Goal: Information Seeking & Learning: Learn about a topic

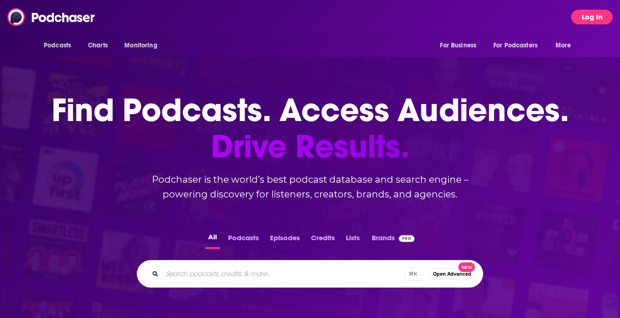
click at [577, 13] on button "Log In" at bounding box center [591, 17] width 41 height 15
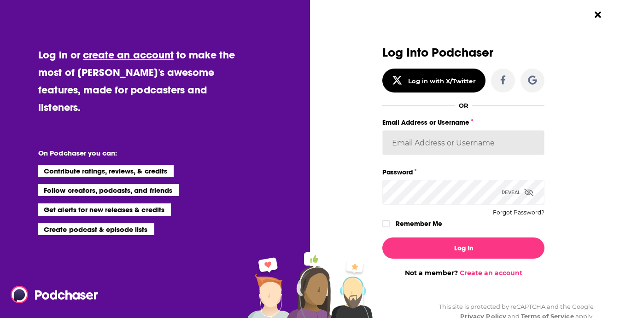
click at [448, 145] on input "Email Address or Username" at bounding box center [463, 142] width 162 height 25
type input "devinandrade"
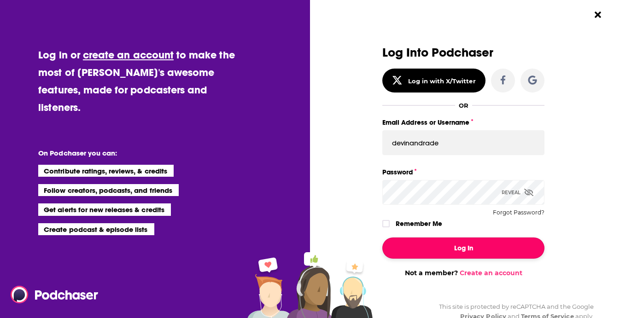
click at [446, 247] on button "Log In" at bounding box center [463, 248] width 162 height 21
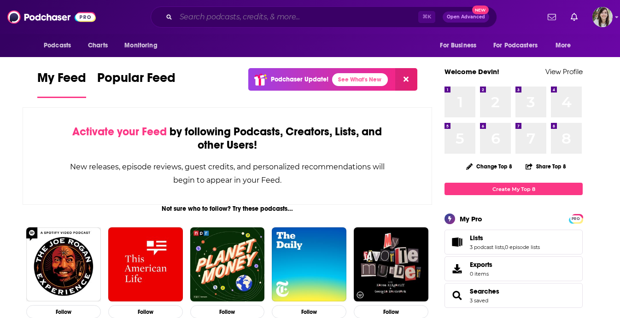
click at [258, 15] on input "Search podcasts, credits, & more..." at bounding box center [297, 17] width 242 height 15
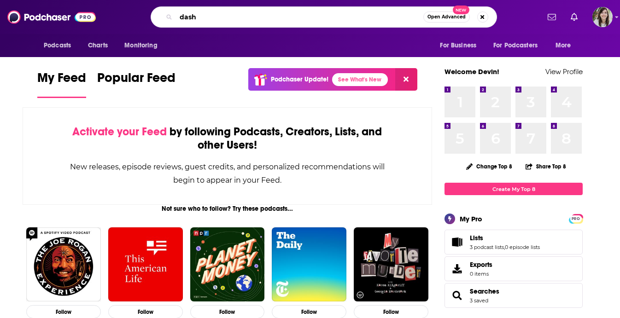
type input "dash"
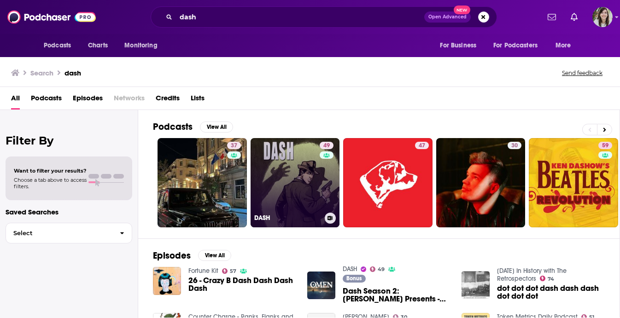
click at [268, 176] on link "49 DASH" at bounding box center [294, 182] width 89 height 89
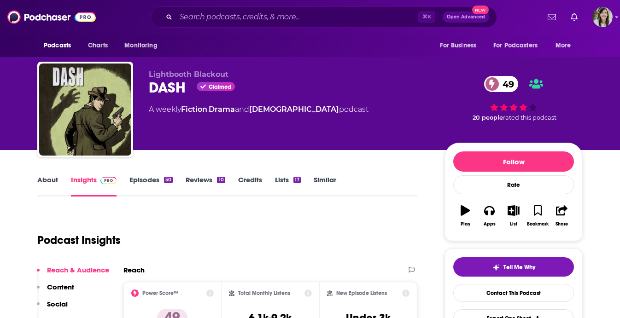
click at [43, 182] on link "About" at bounding box center [47, 185] width 21 height 21
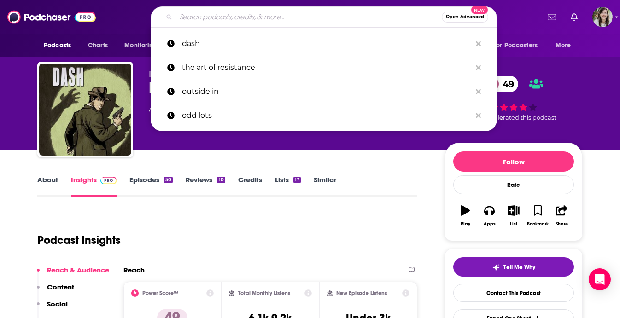
click at [221, 19] on input "Search podcasts, credits, & more..." at bounding box center [309, 17] width 266 height 15
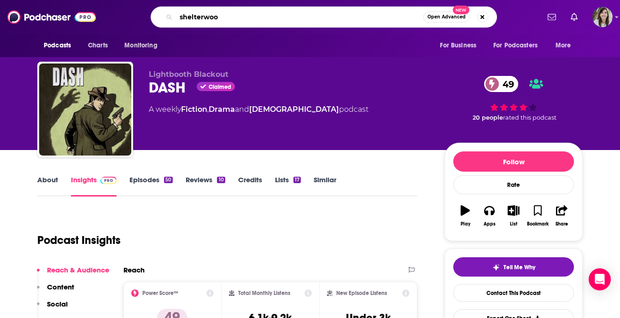
type input "shelterwood"
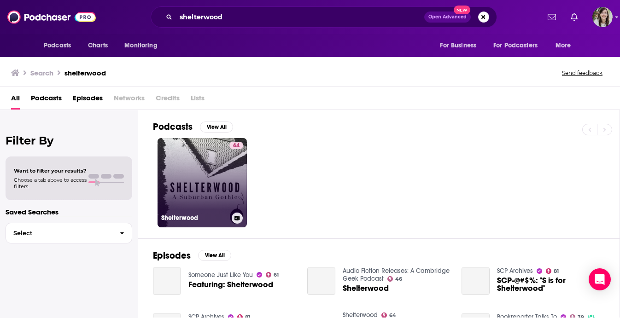
click at [224, 192] on link "64 Shelterwood" at bounding box center [201, 182] width 89 height 89
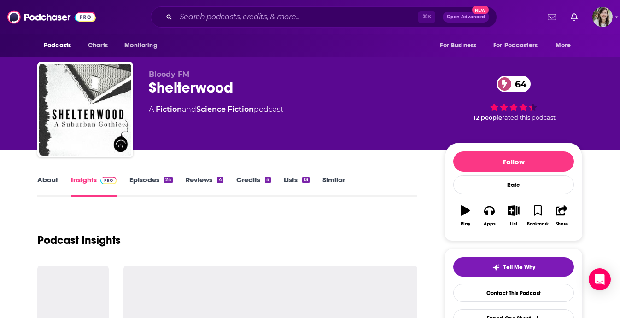
scroll to position [47, 0]
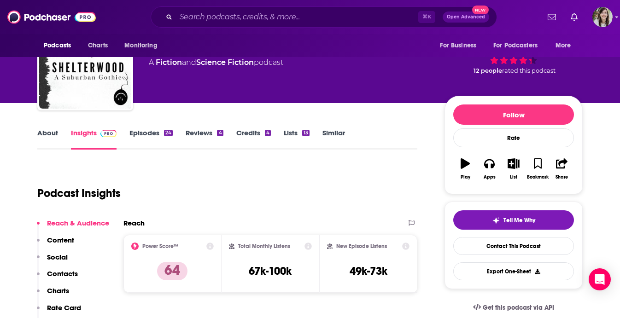
click at [44, 136] on link "About" at bounding box center [47, 138] width 21 height 21
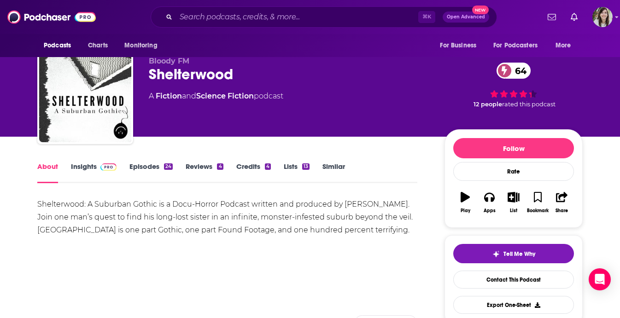
scroll to position [18, 0]
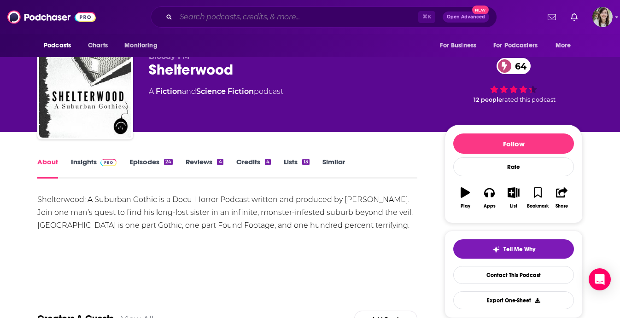
click at [308, 14] on input "Search podcasts, credits, & more..." at bounding box center [297, 17] width 242 height 15
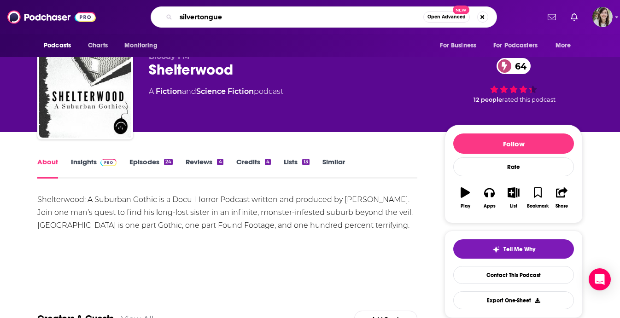
type input "silvertongues"
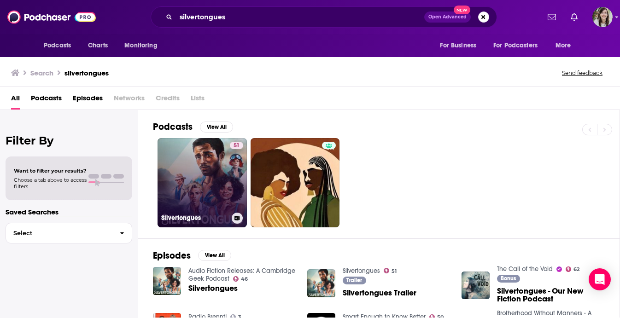
click at [204, 175] on link "51 Silvertongues" at bounding box center [201, 182] width 89 height 89
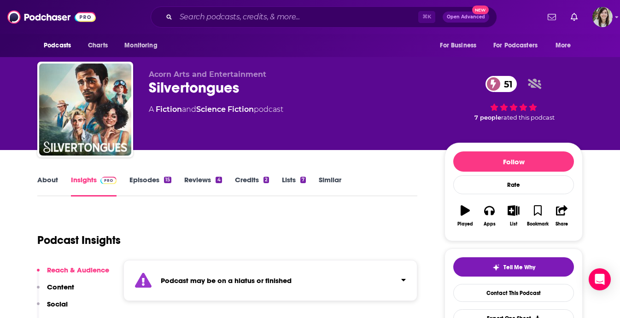
scroll to position [47, 0]
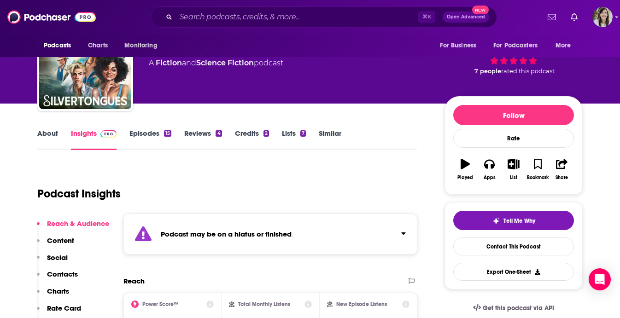
click at [50, 139] on link "About" at bounding box center [47, 139] width 21 height 21
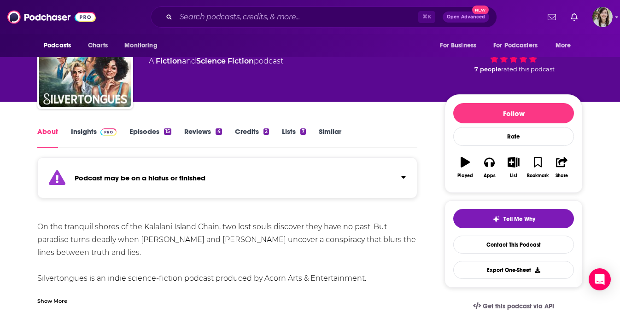
scroll to position [51, 0]
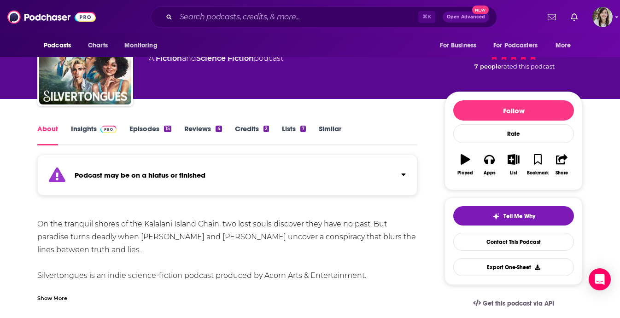
click at [148, 133] on link "Episodes 15" at bounding box center [150, 134] width 42 height 21
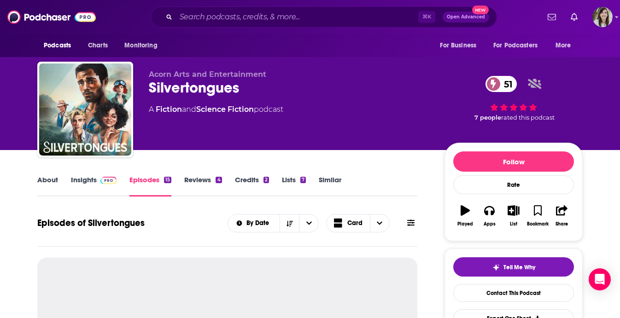
click at [102, 174] on div "About Insights Episodes 15 Reviews 4 Credits 2 Lists 7 Similar" at bounding box center [227, 185] width 380 height 23
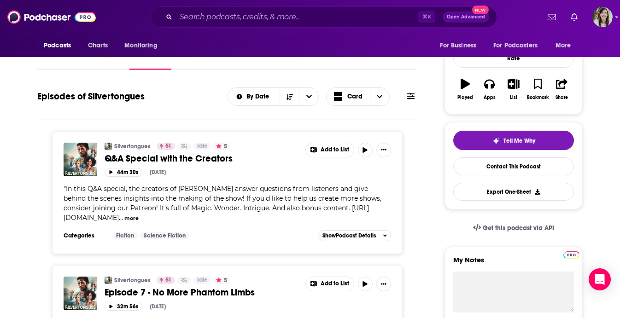
scroll to position [200, 0]
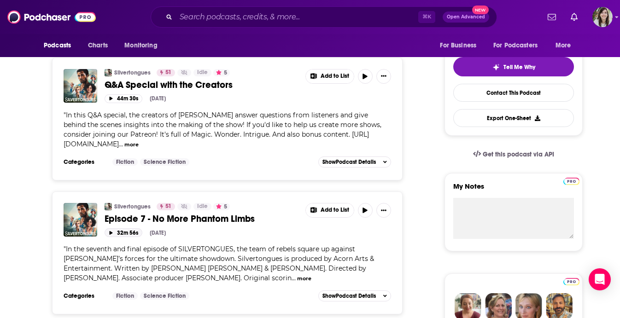
click at [122, 229] on button "32m 56s" at bounding box center [124, 232] width 38 height 9
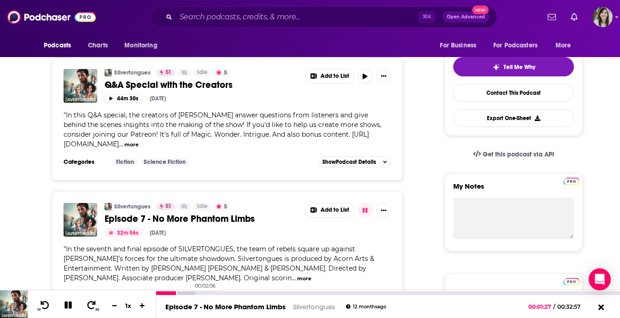
click at [186, 293] on div at bounding box center [175, 293] width 39 height 4
click at [203, 293] on div at bounding box center [181, 293] width 51 height 4
click at [233, 294] on div "00:05:30" at bounding box center [388, 293] width 464 height 4
click at [262, 292] on div "00:07:34" at bounding box center [388, 293] width 464 height 4
click at [69, 308] on icon at bounding box center [68, 305] width 9 height 9
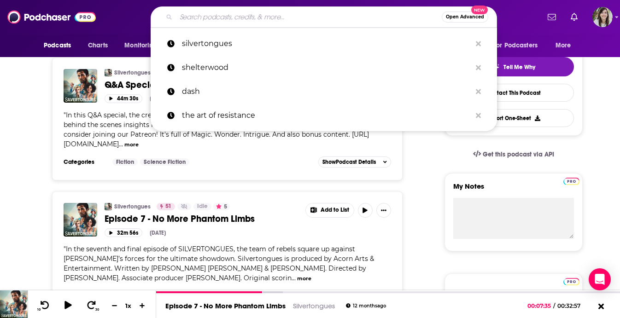
click at [235, 19] on input "Search podcasts, credits, & more..." at bounding box center [309, 17] width 266 height 15
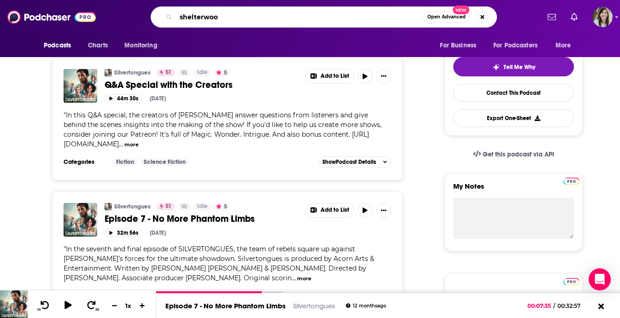
type input "shelterwood"
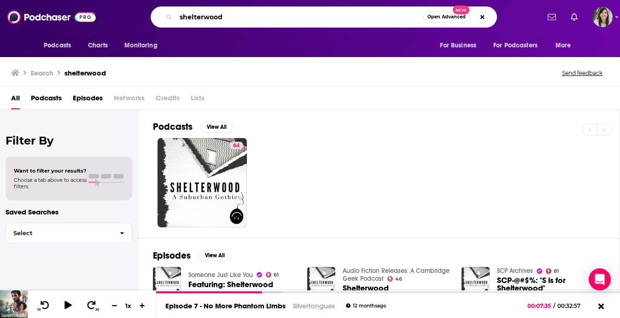
click at [223, 16] on input "shelterwood" at bounding box center [299, 17] width 247 height 15
type input "harlem queen"
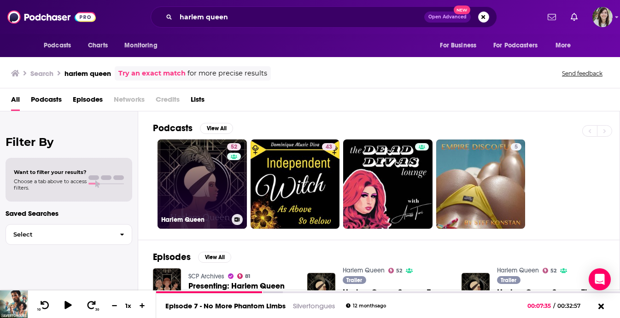
click at [219, 185] on link "52 Harlem Queen" at bounding box center [201, 184] width 89 height 89
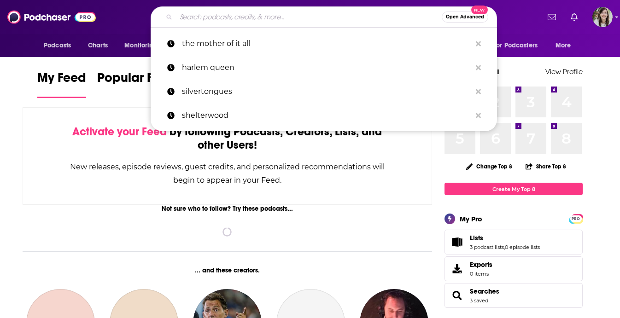
click at [239, 17] on input "Search podcasts, credits, & more..." at bounding box center [309, 17] width 266 height 15
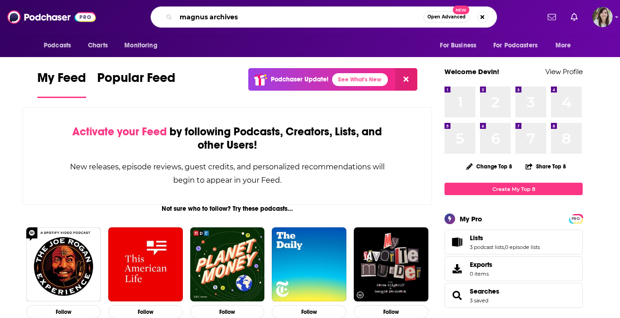
type input "magnus archives"
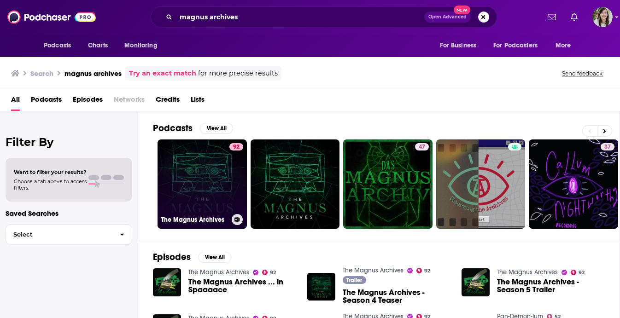
click at [224, 172] on link "92 The Magnus Archives" at bounding box center [201, 184] width 89 height 89
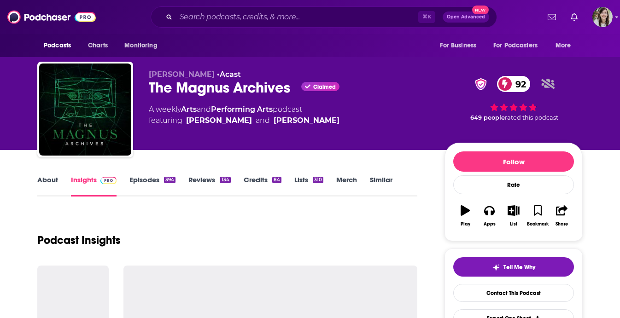
click at [41, 186] on link "About" at bounding box center [47, 185] width 21 height 21
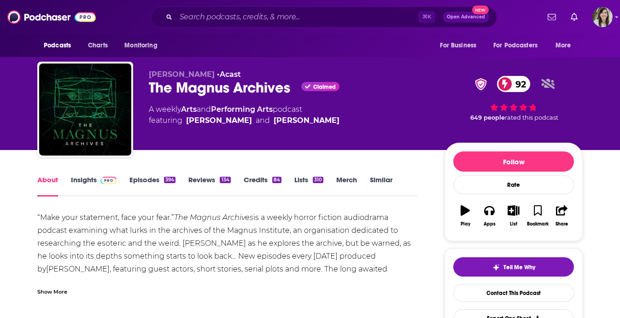
scroll to position [25, 0]
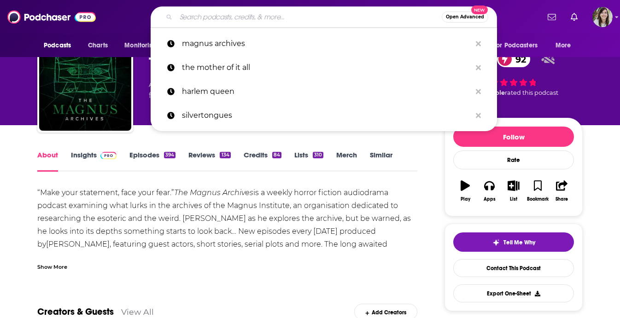
click at [217, 16] on input "Search podcasts, credits, & more..." at bounding box center [309, 17] width 266 height 15
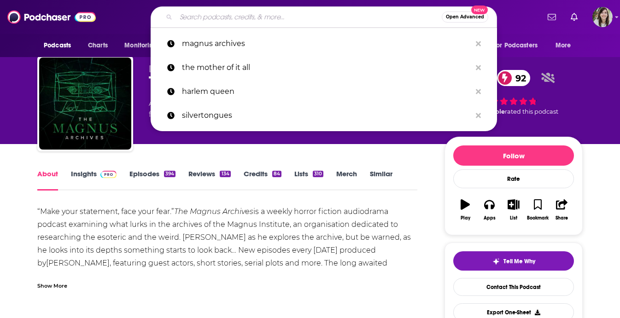
scroll to position [0, 0]
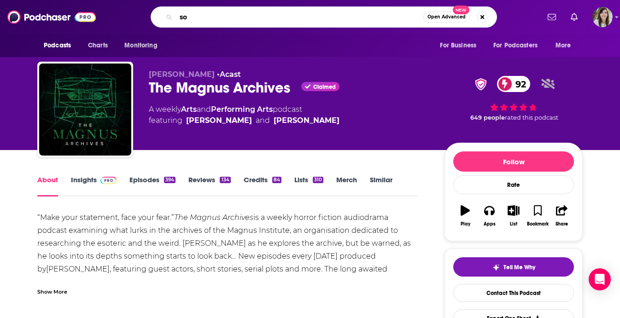
type input "s"
type input "what happened to skinner?"
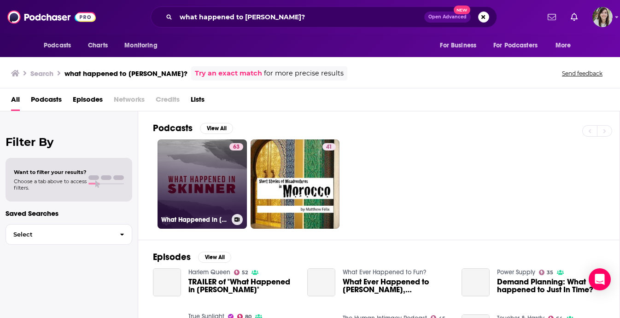
click at [195, 204] on link "63 What Happened in Skinner" at bounding box center [201, 184] width 89 height 89
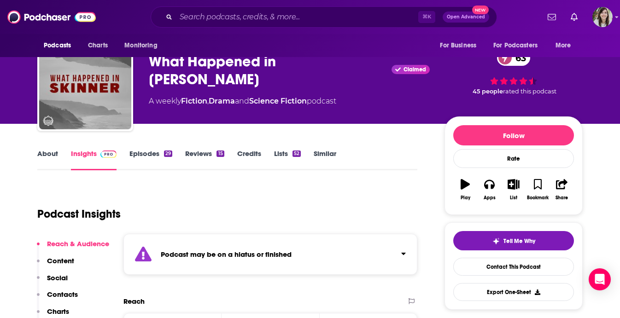
scroll to position [35, 0]
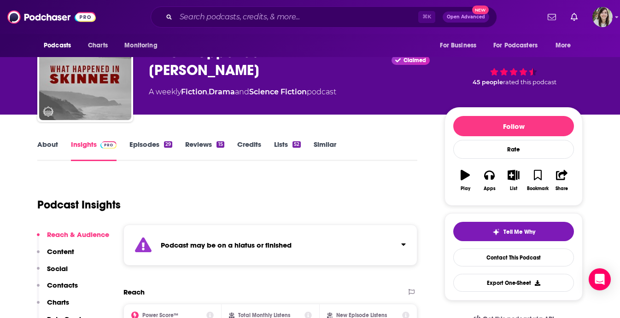
click at [48, 149] on link "About" at bounding box center [47, 150] width 21 height 21
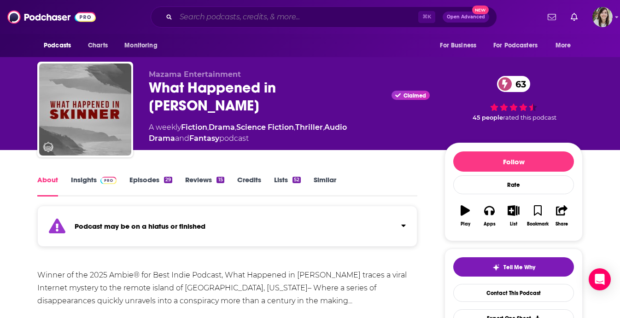
click at [239, 13] on input "Search podcasts, credits, & more..." at bounding box center [297, 17] width 242 height 15
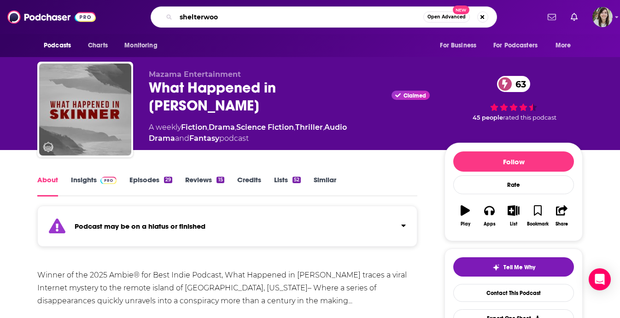
type input "shelterwood"
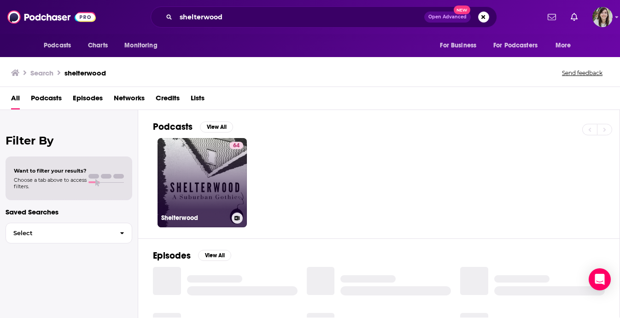
click at [215, 169] on link "64 Shelterwood" at bounding box center [201, 182] width 89 height 89
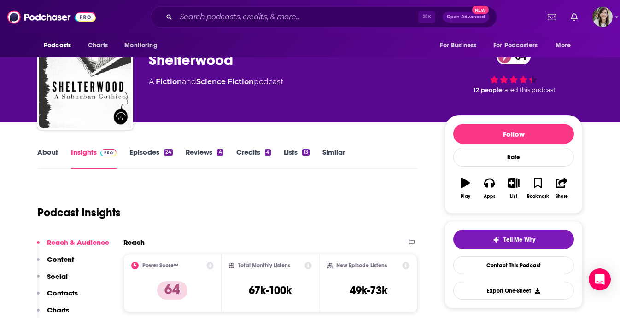
scroll to position [63, 0]
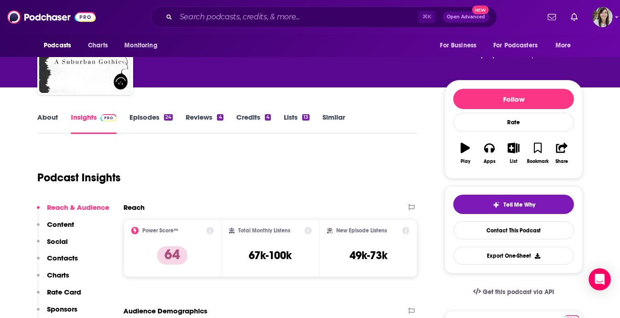
click at [50, 122] on link "About" at bounding box center [47, 123] width 21 height 21
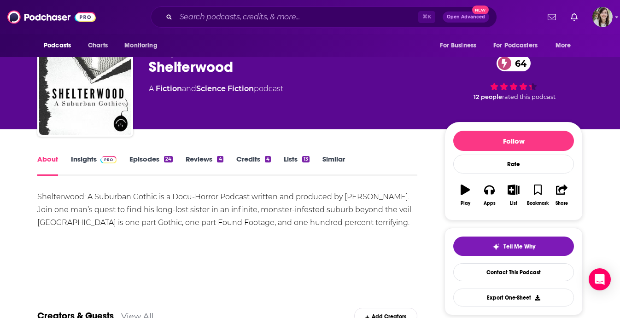
scroll to position [28, 0]
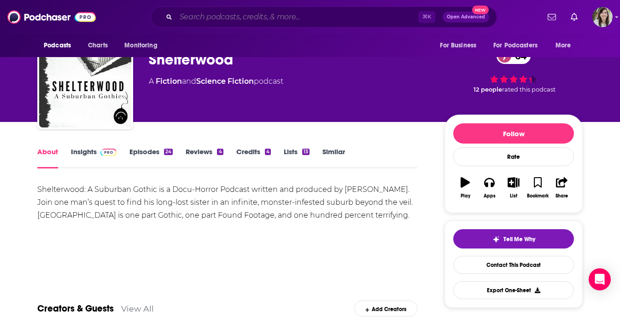
click at [249, 21] on input "Search podcasts, credits, & more..." at bounding box center [297, 17] width 242 height 15
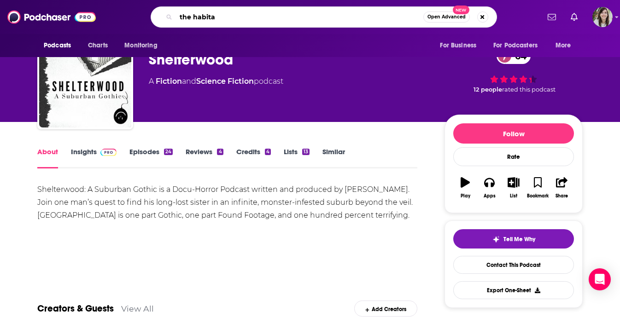
type input "the habitat"
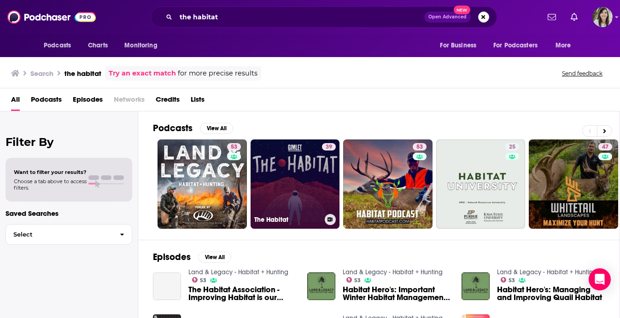
click at [285, 177] on link "39 The Habitat" at bounding box center [294, 184] width 89 height 89
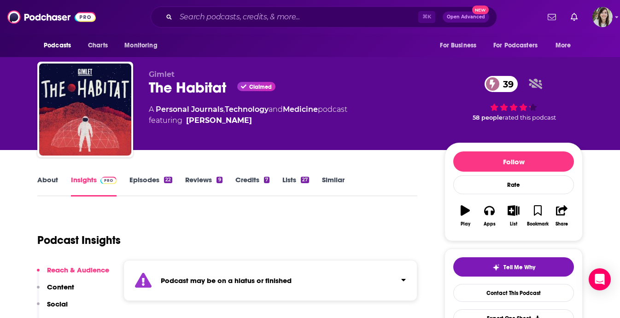
click at [151, 178] on link "Episodes 22" at bounding box center [150, 185] width 43 height 21
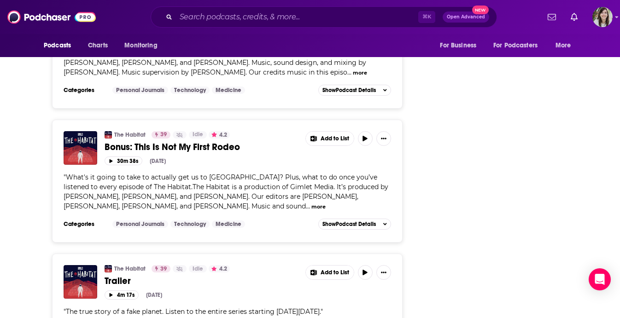
scroll to position [2865, 0]
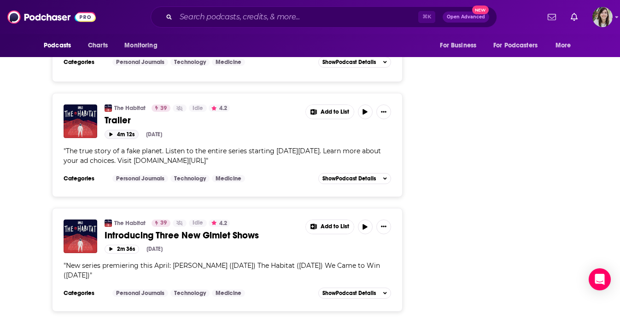
click at [119, 136] on button "4m 12s" at bounding box center [122, 134] width 34 height 9
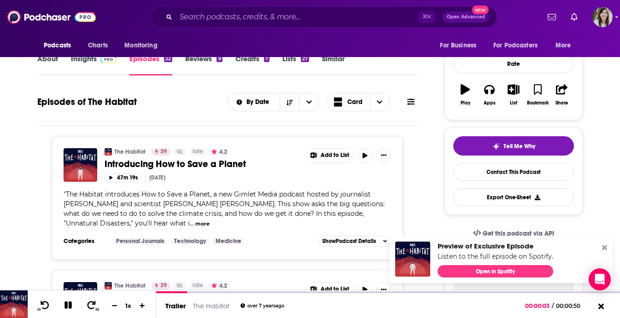
scroll to position [0, 0]
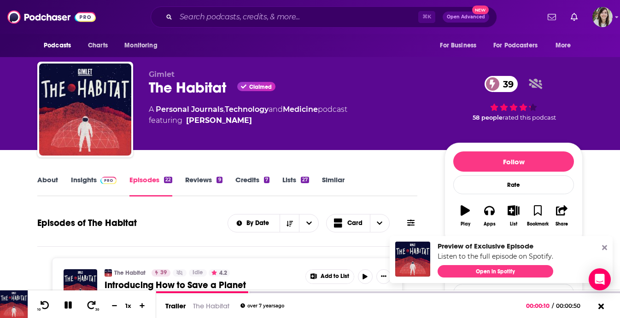
click at [93, 186] on link "Insights" at bounding box center [94, 185] width 46 height 21
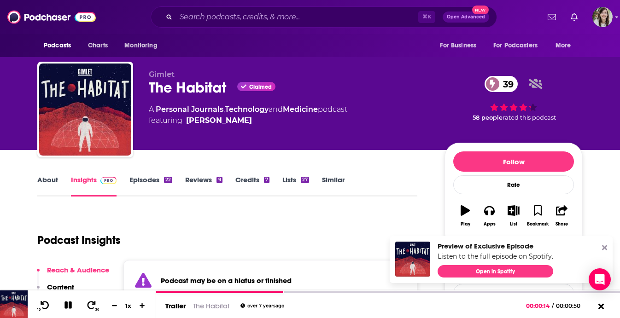
click at [148, 181] on link "Episodes 22" at bounding box center [150, 185] width 43 height 21
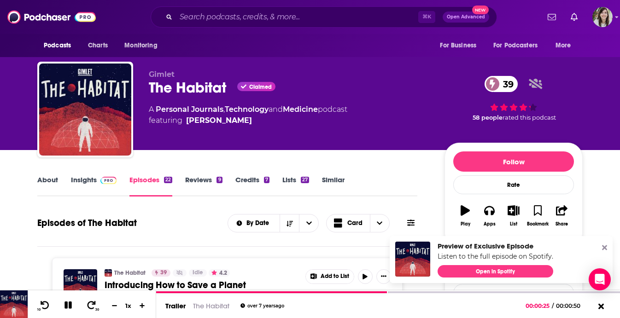
click at [50, 178] on link "About" at bounding box center [47, 185] width 21 height 21
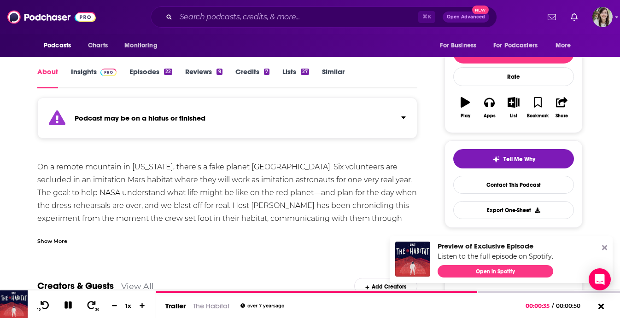
scroll to position [106, 0]
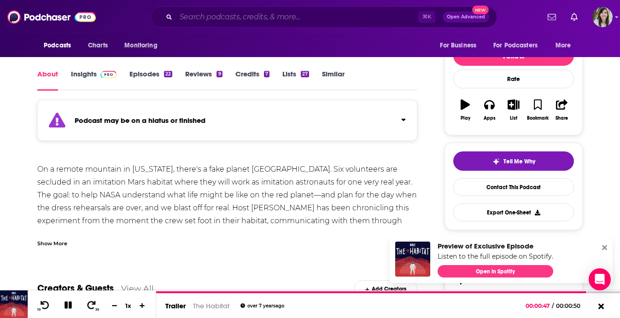
click at [217, 22] on input "Search podcasts, credits, & more..." at bounding box center [297, 17] width 242 height 15
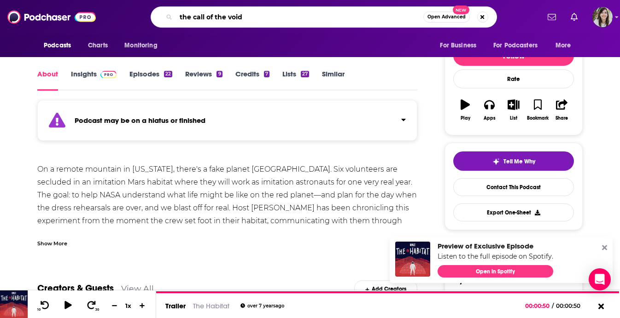
type input "the call of the void"
click at [251, 21] on input "the call of the void" at bounding box center [299, 17] width 247 height 15
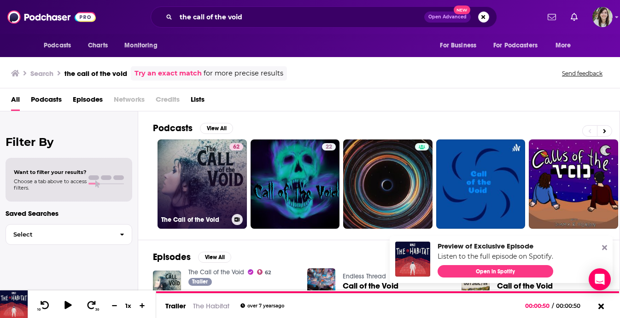
click at [209, 199] on link "62 The Call of the Void" at bounding box center [201, 184] width 89 height 89
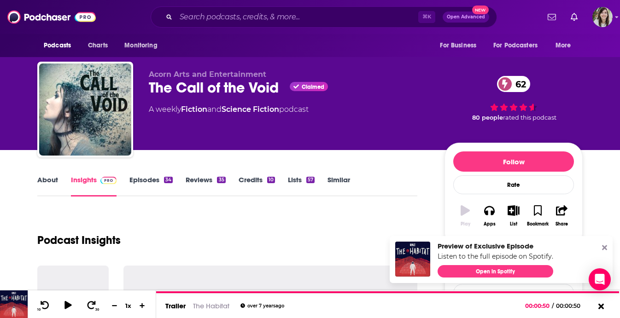
click at [154, 181] on link "Episodes 34" at bounding box center [150, 185] width 43 height 21
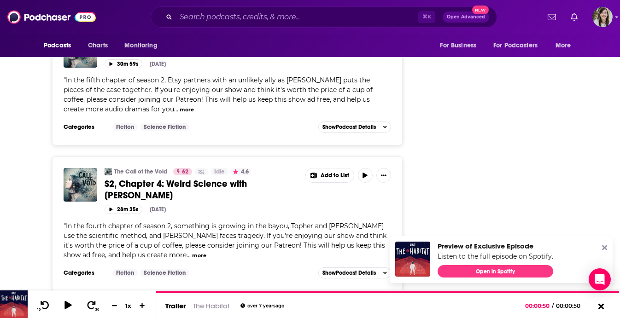
scroll to position [3368, 0]
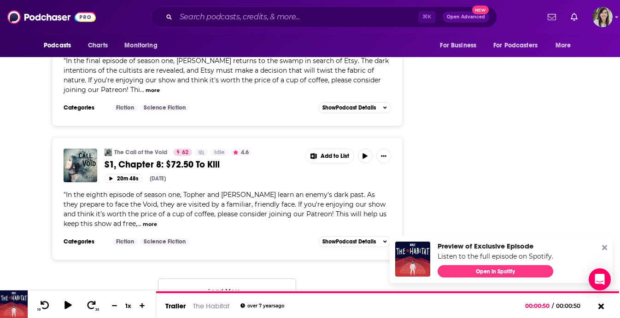
click at [228, 285] on button "Load More ..." at bounding box center [227, 291] width 138 height 25
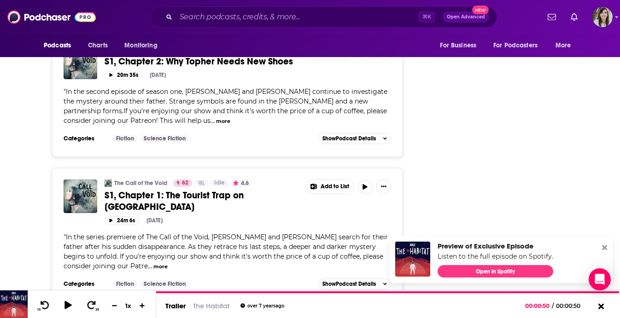
scroll to position [4532, 0]
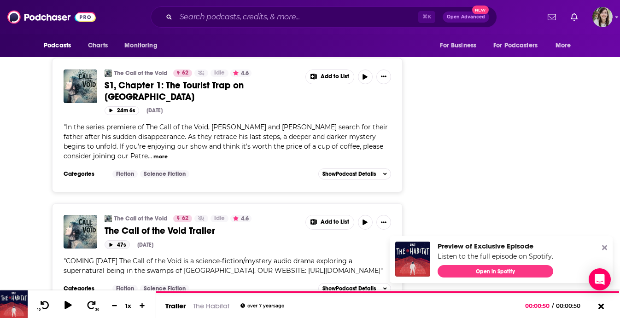
click at [111, 243] on icon "button" at bounding box center [111, 245] width 5 height 4
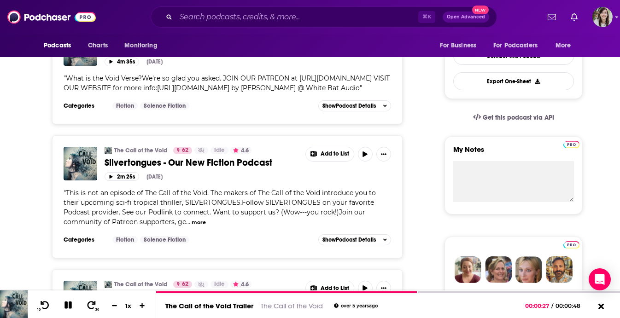
scroll to position [0, 0]
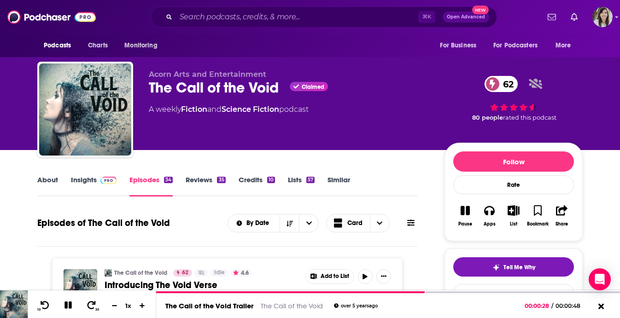
click at [87, 186] on link "Insights" at bounding box center [94, 185] width 46 height 21
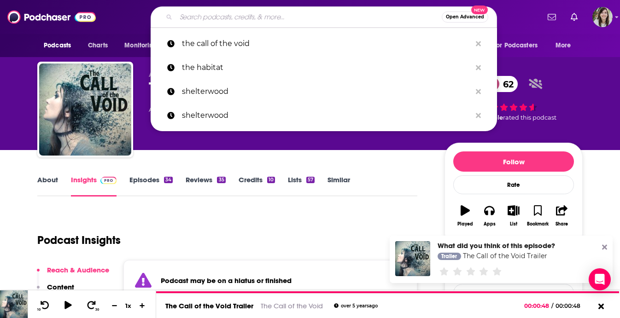
click at [231, 22] on input "Search podcasts, credits, & more..." at bounding box center [309, 17] width 266 height 15
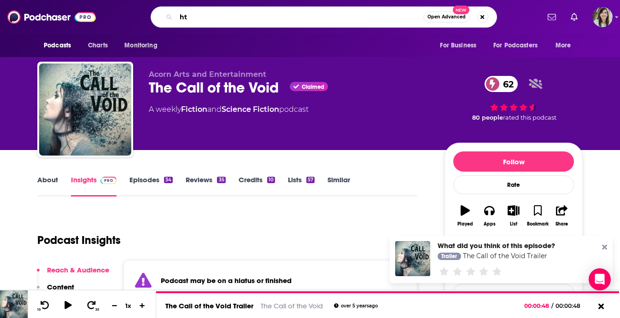
type input "h"
type input "the amelia project"
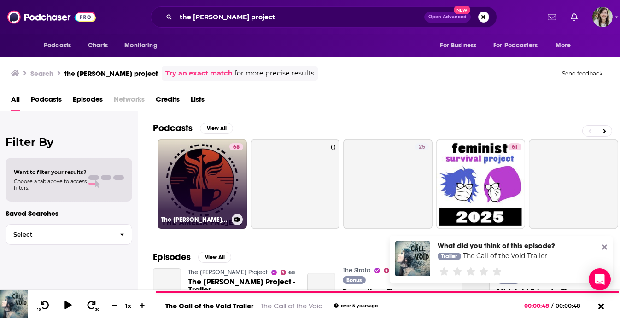
click at [222, 183] on link "68 The Amelia Project" at bounding box center [201, 184] width 89 height 89
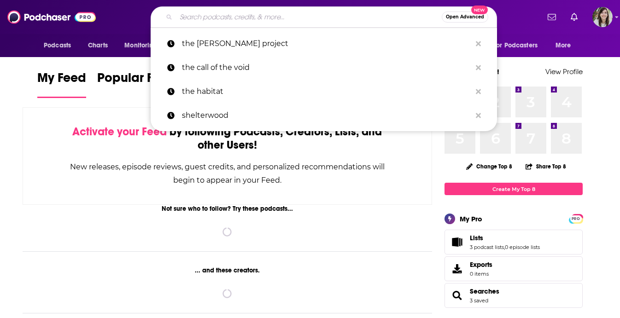
click at [257, 19] on input "Search podcasts, credits, & more..." at bounding box center [309, 17] width 266 height 15
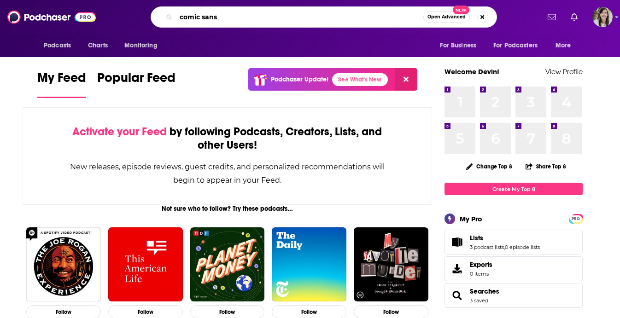
type input "comic sans"
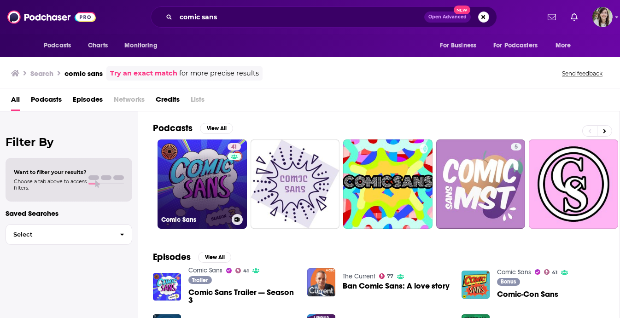
click at [188, 167] on link "41 Comic Sans" at bounding box center [201, 184] width 89 height 89
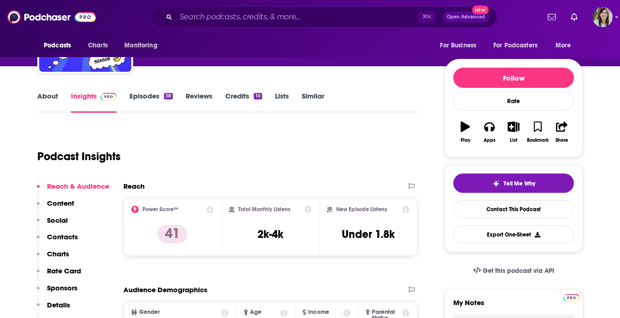
scroll to position [114, 0]
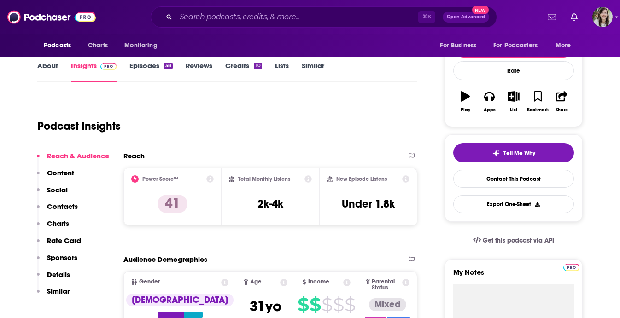
click at [41, 60] on div "About Insights Episodes 38 Reviews Credits 10 Lists Similar" at bounding box center [227, 71] width 380 height 23
click at [42, 68] on link "About" at bounding box center [47, 71] width 21 height 21
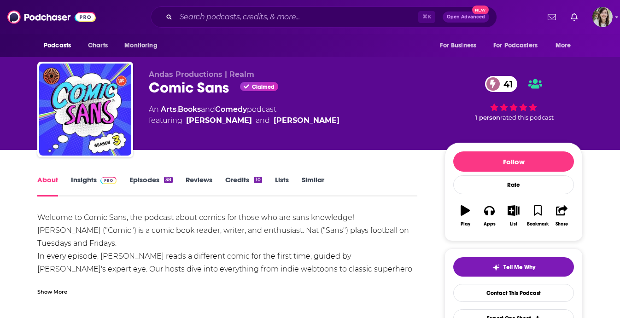
click at [148, 181] on link "Episodes 38" at bounding box center [150, 185] width 43 height 21
